Goal: Task Accomplishment & Management: Manage account settings

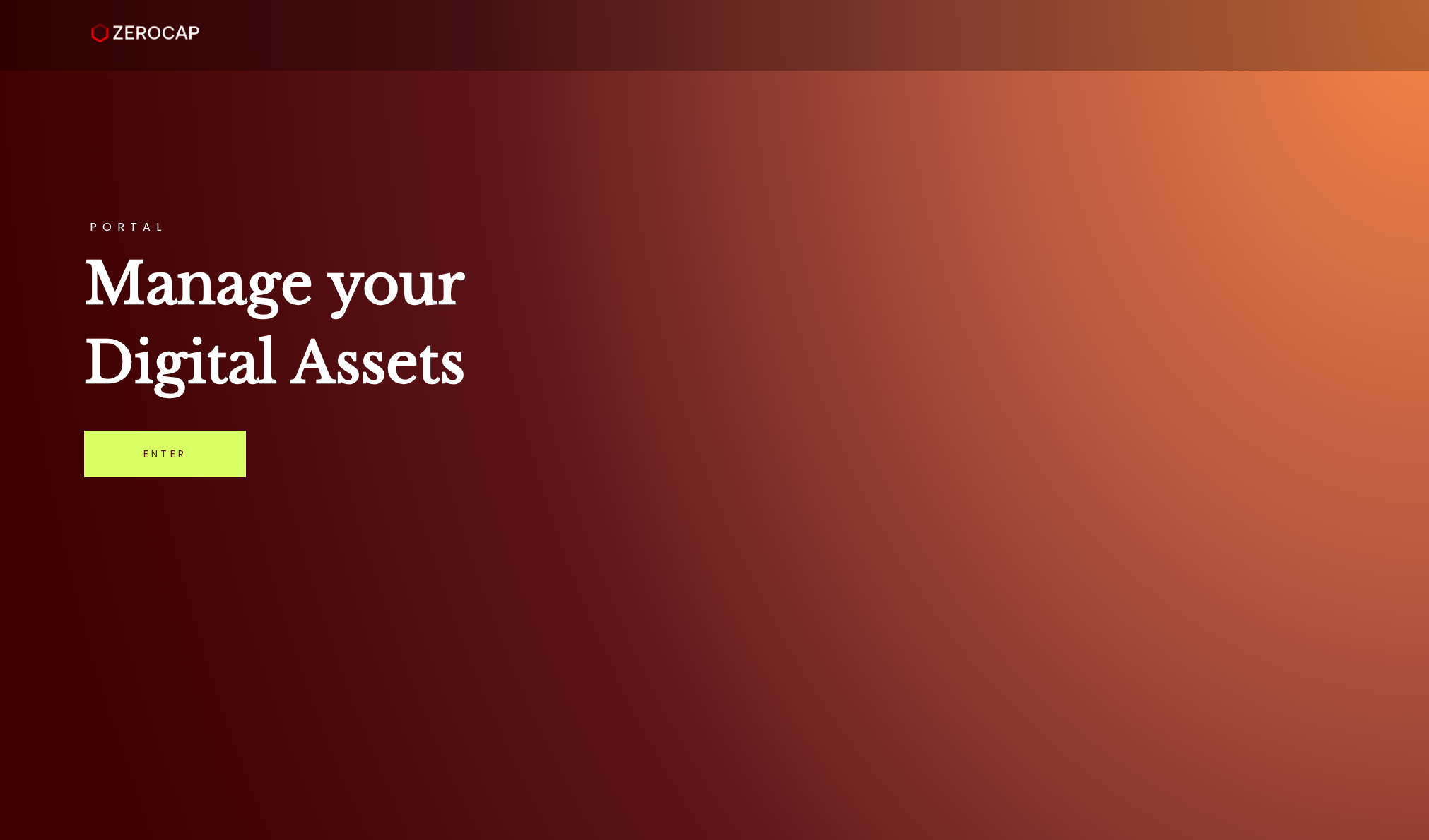
click at [149, 39] on img at bounding box center [145, 33] width 108 height 20
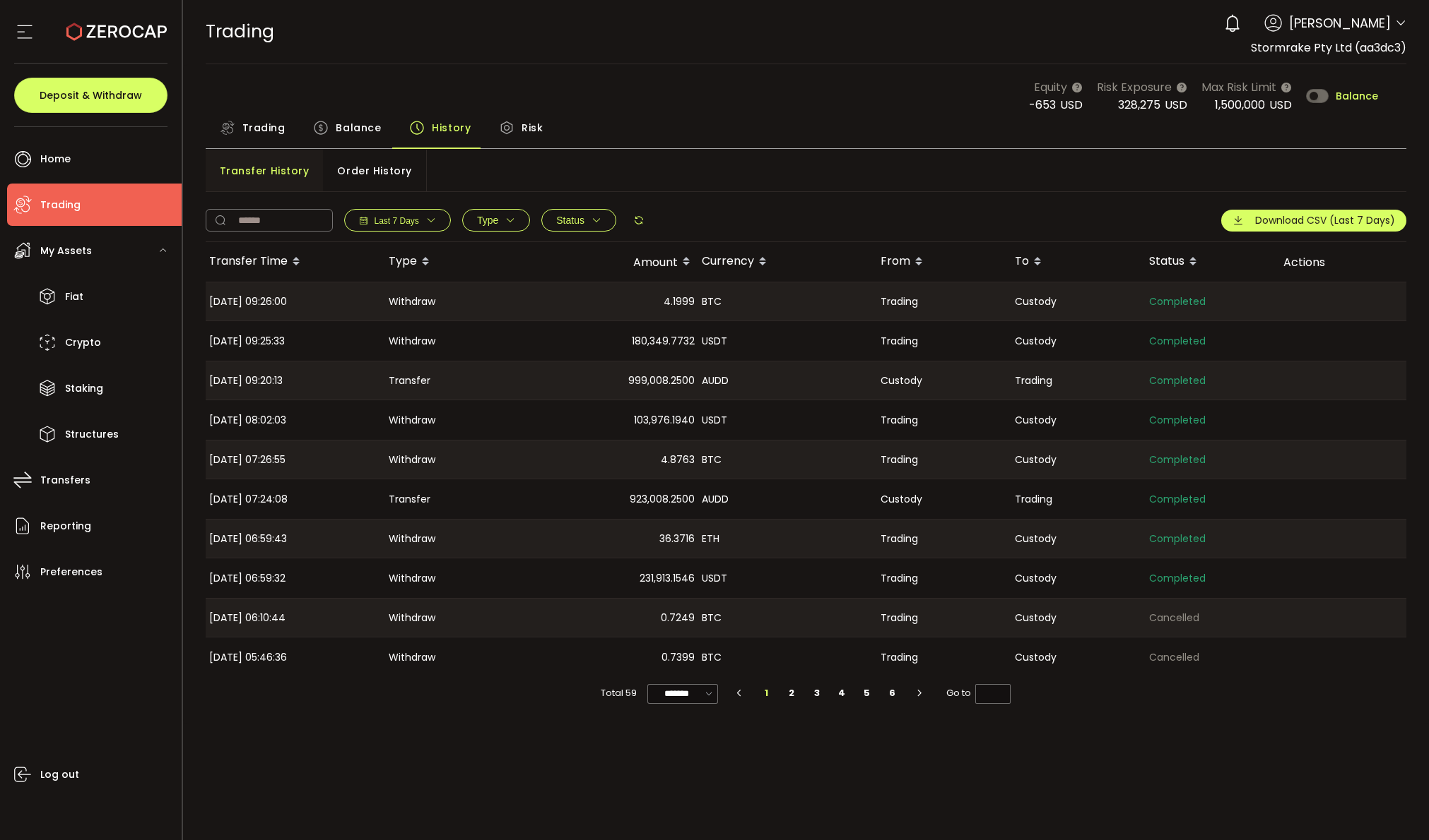
click at [353, 122] on span "Balance" at bounding box center [358, 128] width 45 height 28
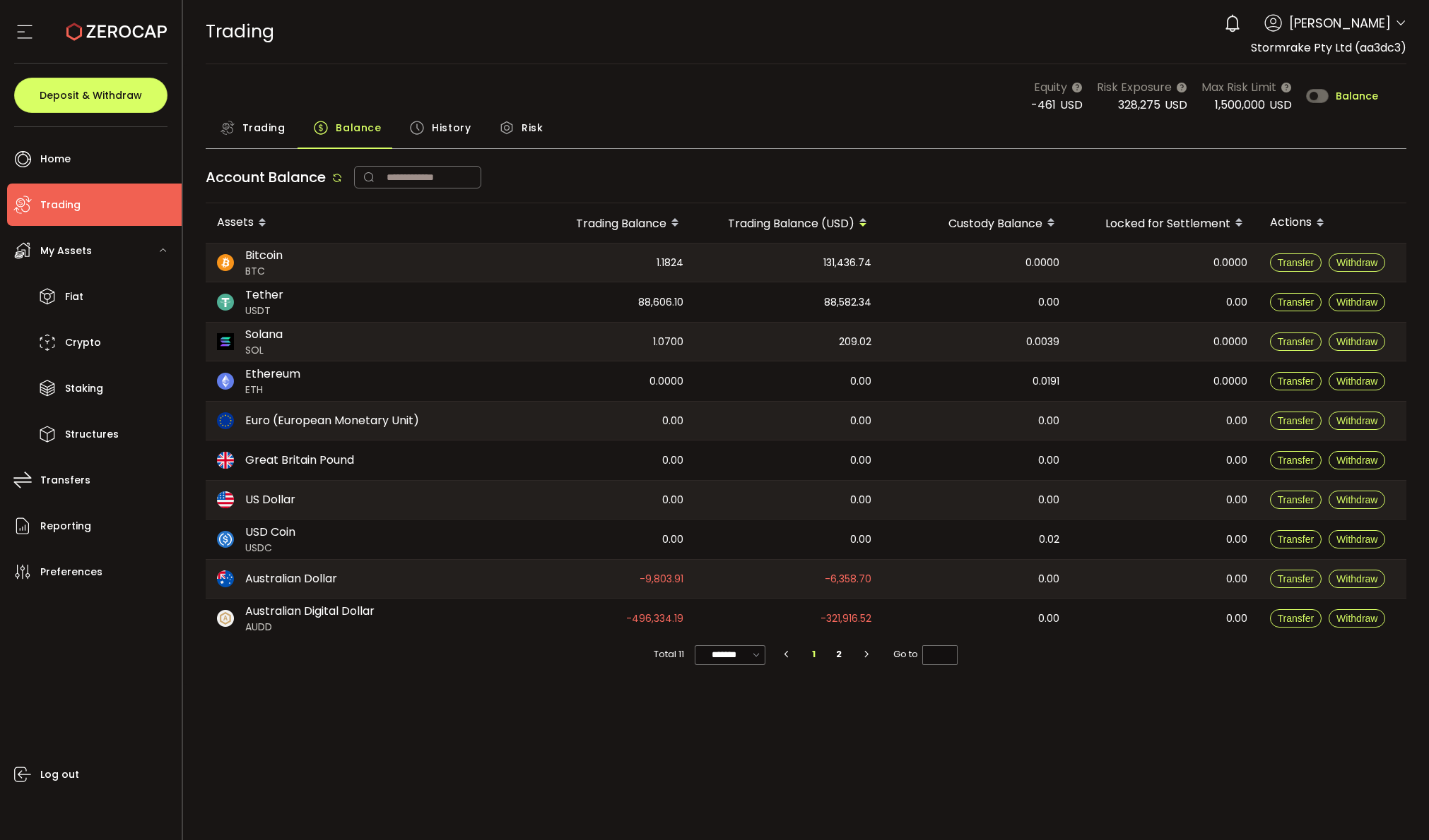
click at [258, 128] on span "Trading" at bounding box center [263, 128] width 43 height 28
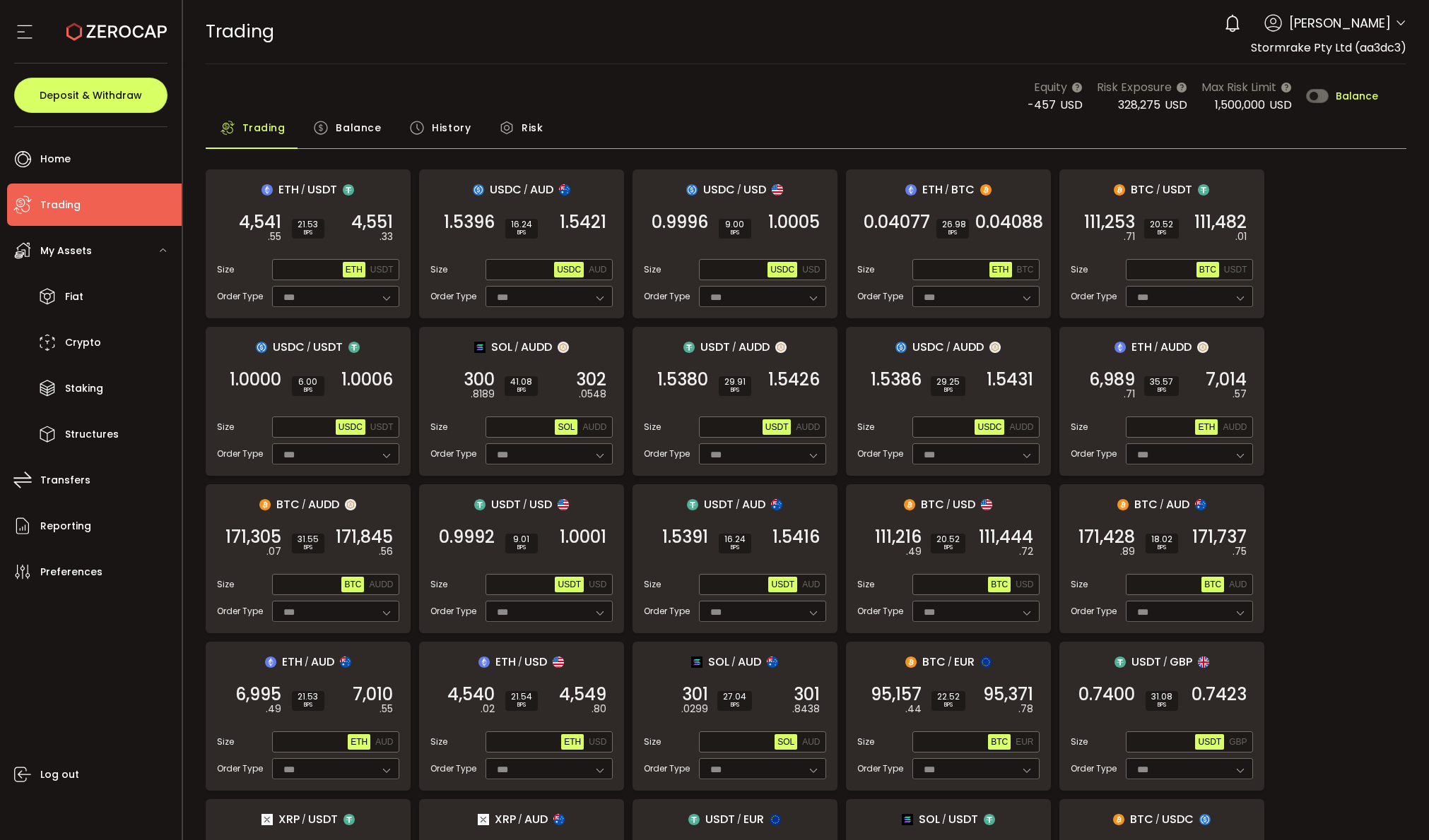
click at [347, 129] on span "Balance" at bounding box center [358, 128] width 45 height 28
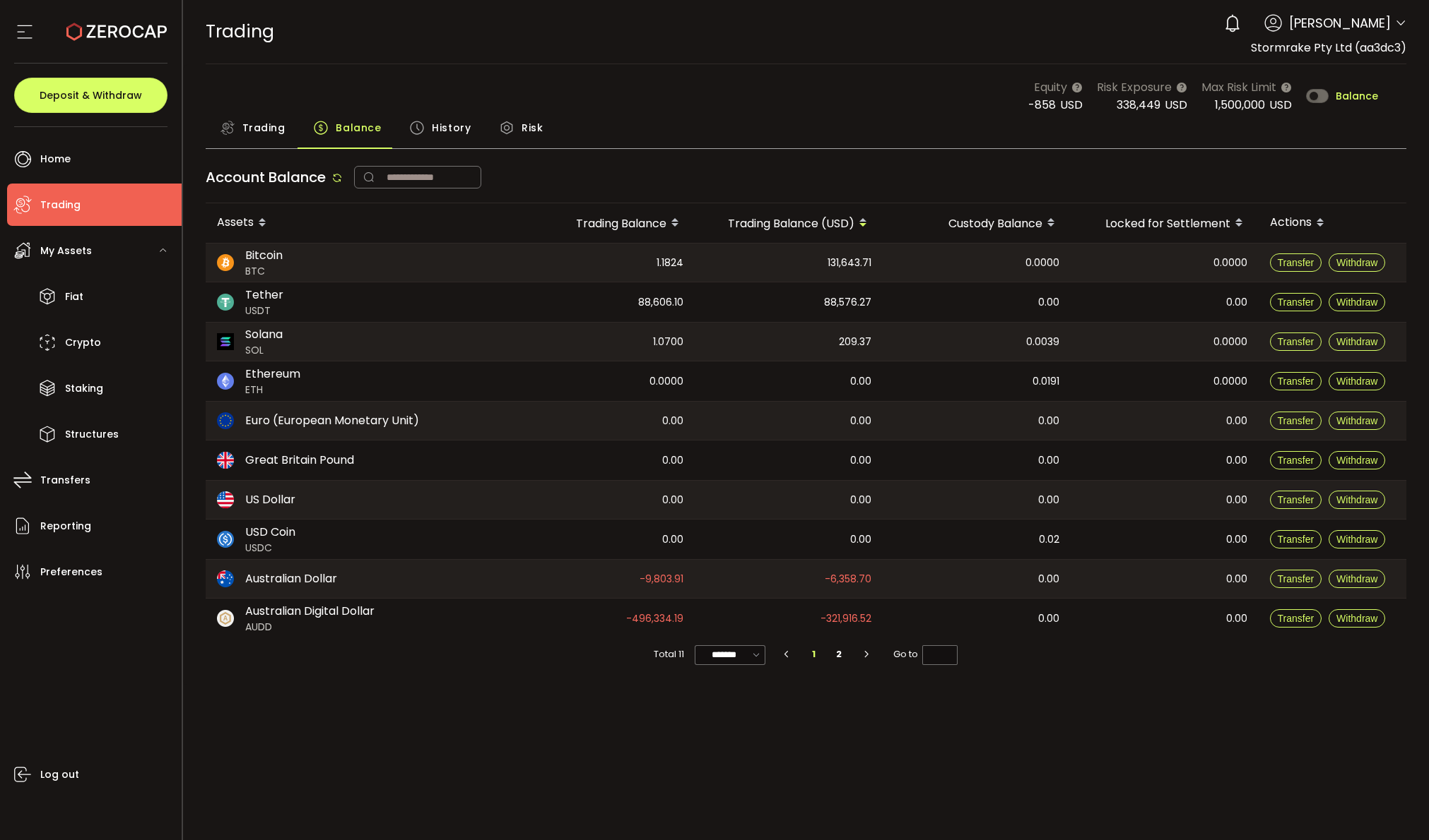
click at [664, 78] on div "Equity -858 USD Risk Exposure 338,449 USD Max Risk Limit 1,500,000 USD Balance" at bounding box center [805, 96] width 1201 height 36
click at [98, 309] on li "Fiat" at bounding box center [94, 296] width 174 height 43
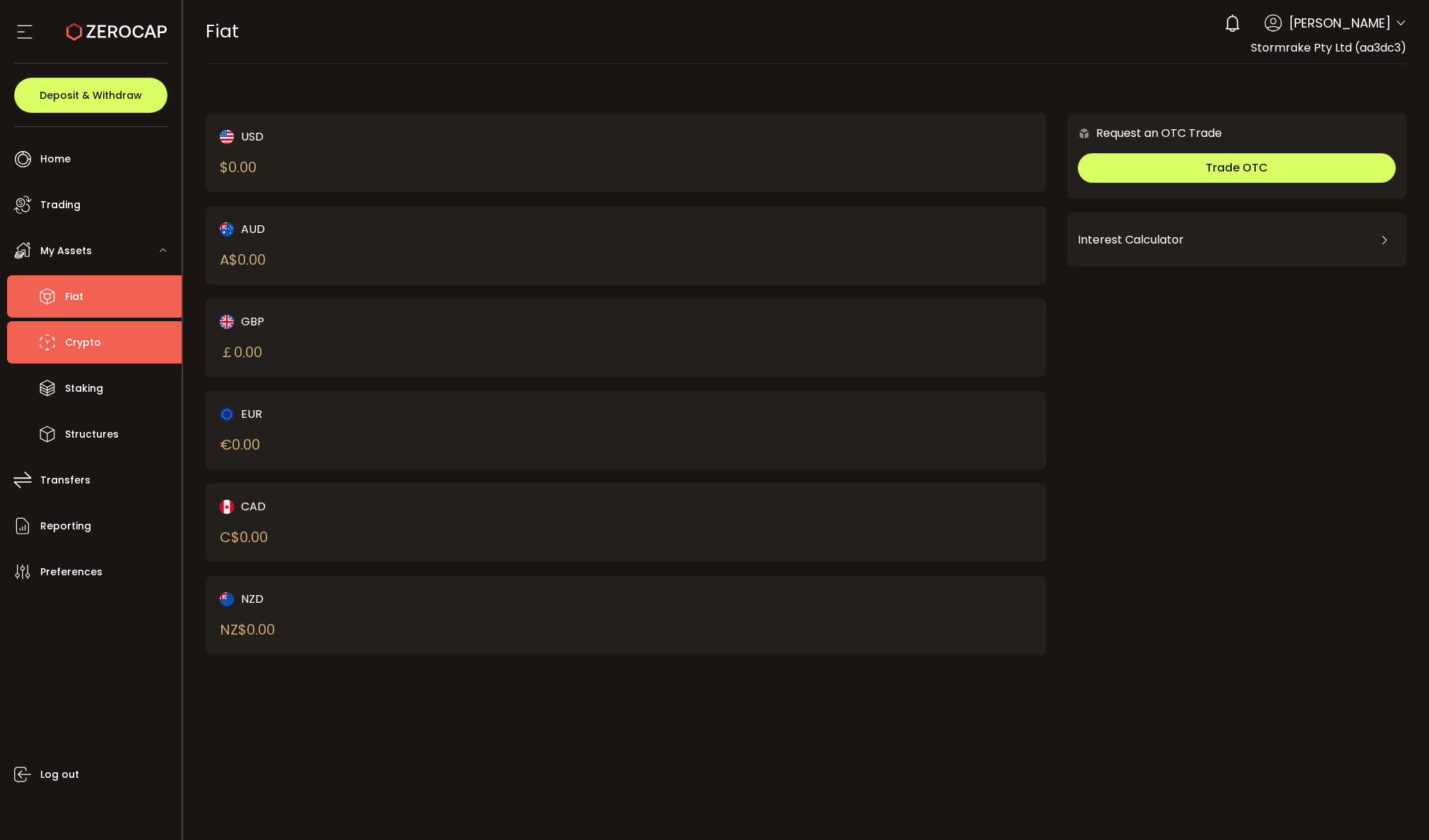
click at [96, 350] on span "Crypto" at bounding box center [83, 343] width 36 height 21
